Goal: Check status: Check status

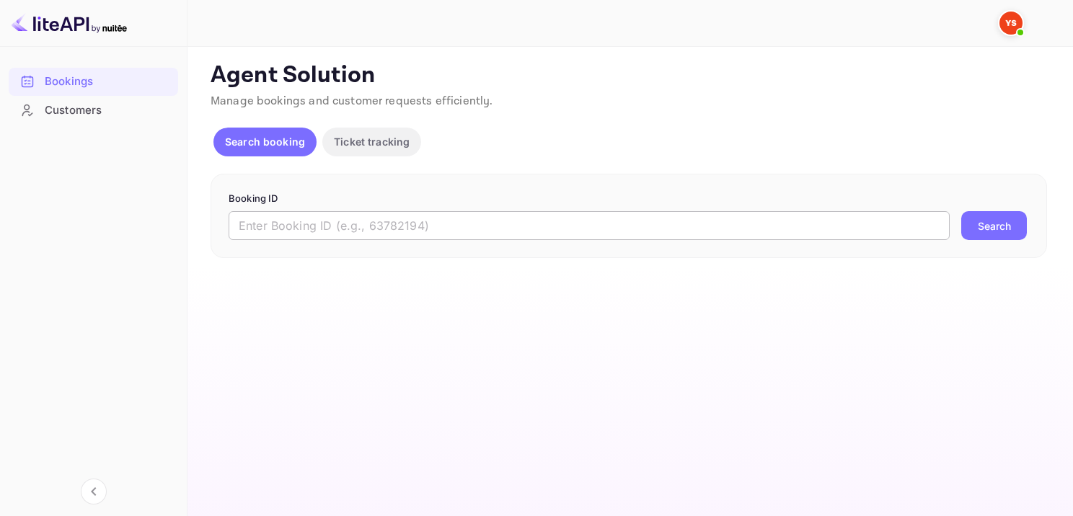
click at [380, 231] on input "text" at bounding box center [589, 225] width 721 height 29
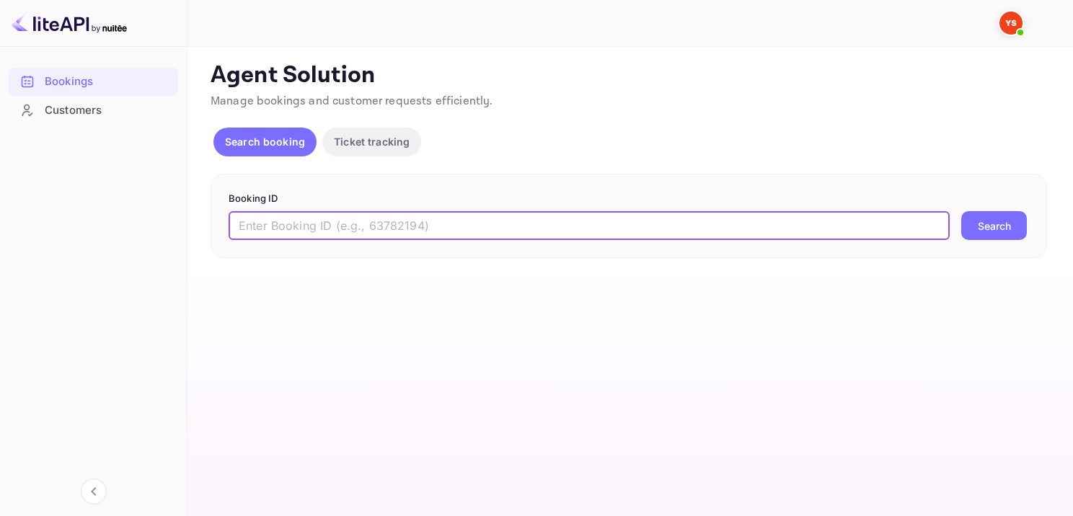
paste input "9550075"
type input "9550075"
click at [1014, 227] on button "Search" at bounding box center [994, 225] width 66 height 29
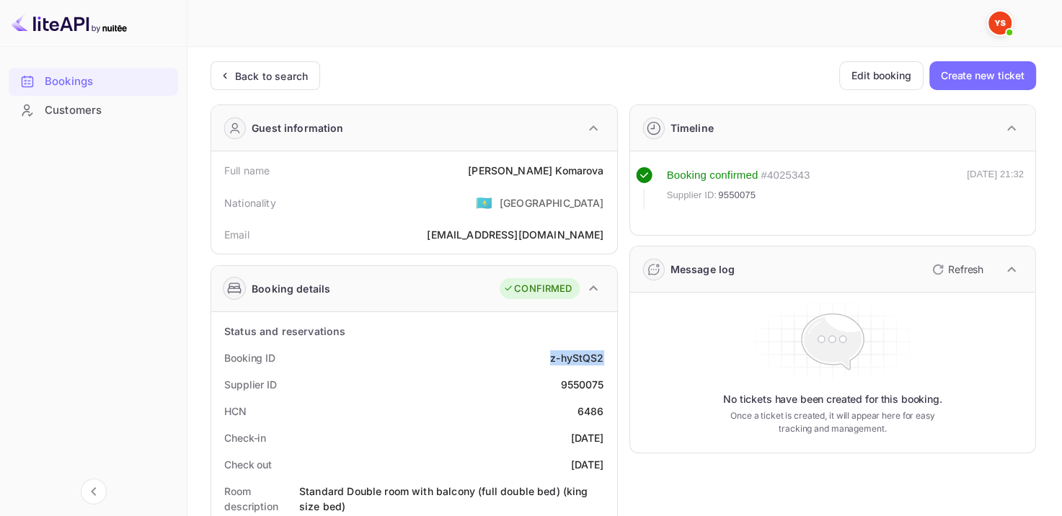
drag, startPoint x: 547, startPoint y: 358, endPoint x: 603, endPoint y: 343, distance: 57.4
click at [603, 345] on div "Booking ID z-hyStQS2" at bounding box center [414, 358] width 394 height 27
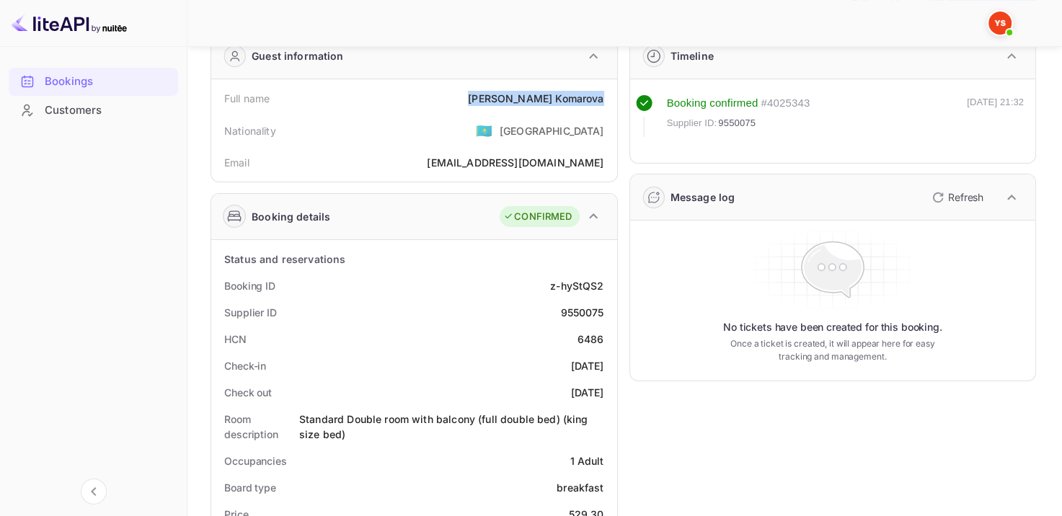
drag, startPoint x: 479, startPoint y: 98, endPoint x: 625, endPoint y: 90, distance: 145.9
click at [603, 93] on div "Full name [PERSON_NAME]" at bounding box center [414, 98] width 394 height 27
copy div "[PERSON_NAME]"
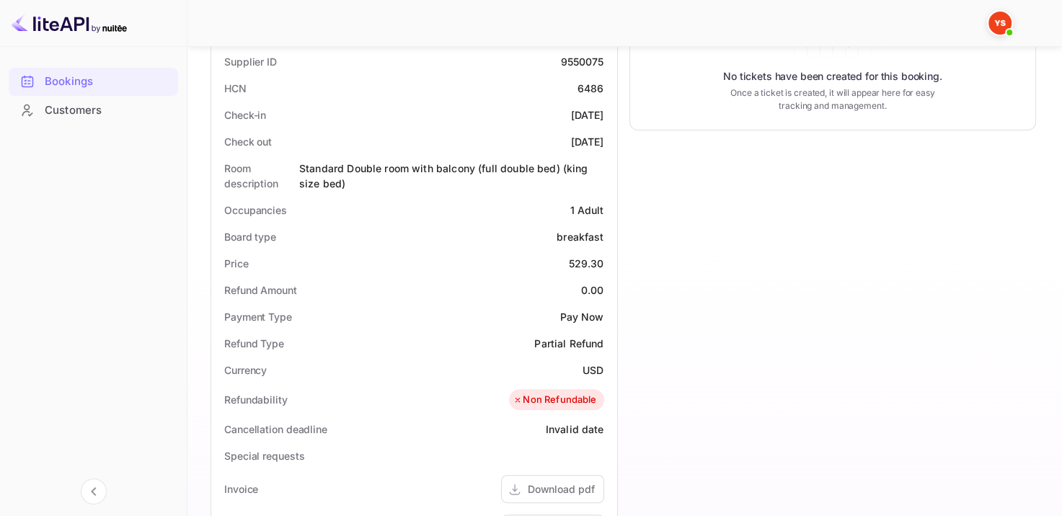
scroll to position [361, 0]
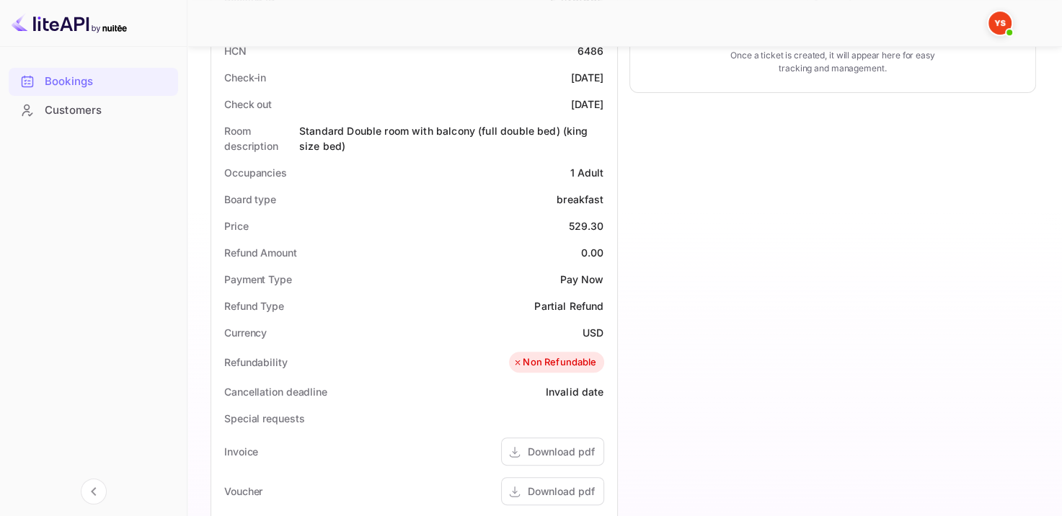
click at [591, 223] on div "529.30" at bounding box center [586, 225] width 35 height 15
drag, startPoint x: 565, startPoint y: 220, endPoint x: 603, endPoint y: 220, distance: 37.5
click at [603, 220] on div "Price 529.30" at bounding box center [414, 226] width 394 height 27
copy div "529.30"
